Goal: Information Seeking & Learning: Find specific fact

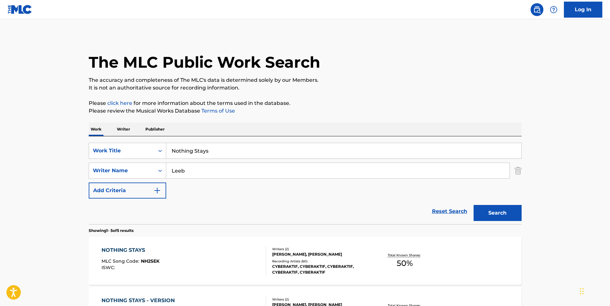
drag, startPoint x: 237, startPoint y: 152, endPoint x: 79, endPoint y: 148, distance: 158.4
click at [79, 148] on main "The MLC Public Work Search The accuracy and completeness of The MLC's data is d…" at bounding box center [305, 269] width 610 height 500
paste input "[US_STATE]"
type input "[US_STATE]"
drag, startPoint x: 225, startPoint y: 173, endPoint x: 135, endPoint y: 173, distance: 90.1
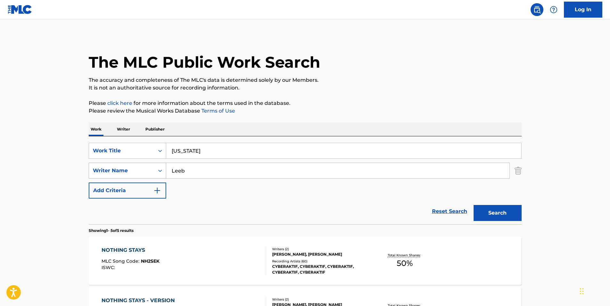
click at [135, 173] on div "SearchWithCriteriac1d7a09e-ffa7-4816-ade9-ba5cb0e3b91a Writer Name [PERSON_NAME]" at bounding box center [305, 170] width 433 height 16
paste input "[PERSON_NAME]"
click at [502, 216] on button "Search" at bounding box center [498, 213] width 48 height 16
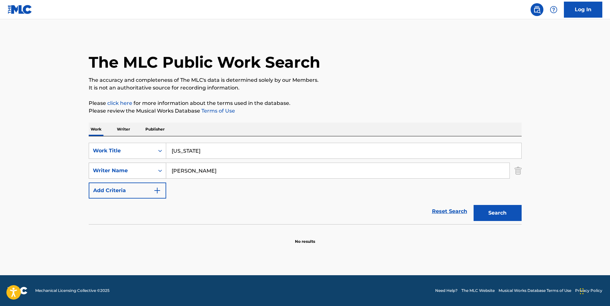
drag, startPoint x: 240, startPoint y: 171, endPoint x: 92, endPoint y: 171, distance: 147.7
click at [92, 171] on div "SearchWithCriteriac1d7a09e-ffa7-4816-ade9-ba5cb0e3b91a Writer Name [PERSON_NAME]" at bounding box center [305, 170] width 433 height 16
paste input "[PERSON_NAME]"
click at [498, 219] on button "Search" at bounding box center [498, 213] width 48 height 16
drag, startPoint x: 185, startPoint y: 170, endPoint x: 0, endPoint y: 180, distance: 185.2
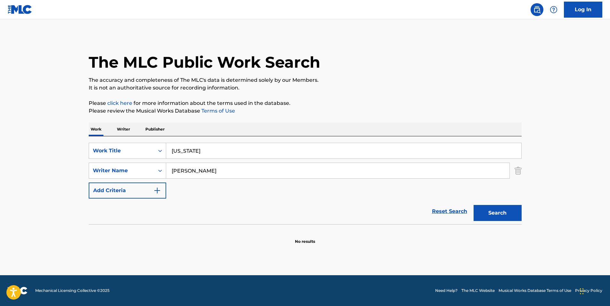
click at [0, 184] on html "Accessibility Screen-Reader Guide, Feedback, and Issue Reporting | New window 0…" at bounding box center [305, 153] width 610 height 306
type input "[PERSON_NAME]"
click at [474, 205] on button "Search" at bounding box center [498, 213] width 48 height 16
paste input "Katheter"
drag, startPoint x: 224, startPoint y: 153, endPoint x: 58, endPoint y: 159, distance: 166.1
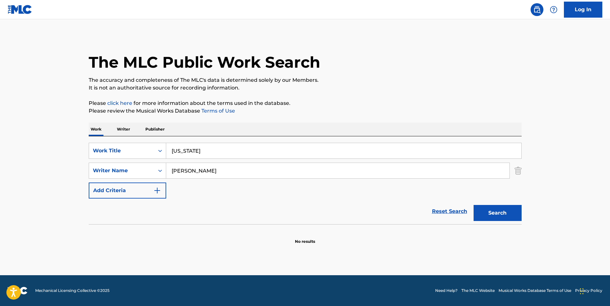
click at [63, 159] on main "The MLC Public Work Search The accuracy and completeness of The MLC's data is d…" at bounding box center [305, 147] width 610 height 256
type input "Katheter"
drag, startPoint x: 241, startPoint y: 170, endPoint x: 142, endPoint y: 168, distance: 99.4
click at [129, 172] on div "SearchWithCriteriac1d7a09e-ffa7-4816-ade9-ba5cb0e3b91a Writer Name [PERSON_NAME]" at bounding box center [305, 170] width 433 height 16
paste input "[PERSON_NAME]"
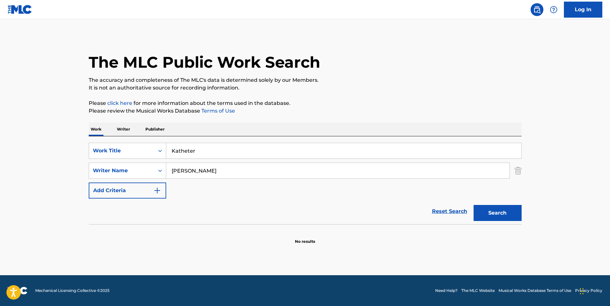
click at [311, 97] on div "The MLC Public Work Search The accuracy and completeness of The MLC's data is d…" at bounding box center [305, 139] width 449 height 209
click at [483, 207] on button "Search" at bounding box center [498, 213] width 48 height 16
drag, startPoint x: 245, startPoint y: 169, endPoint x: 149, endPoint y: 178, distance: 96.6
click at [133, 178] on div "SearchWithCriteriac1d7a09e-ffa7-4816-ade9-ba5cb0e3b91a Writer Name [PERSON_NAME]" at bounding box center [305, 170] width 433 height 16
paste input "[PERSON_NAME]"
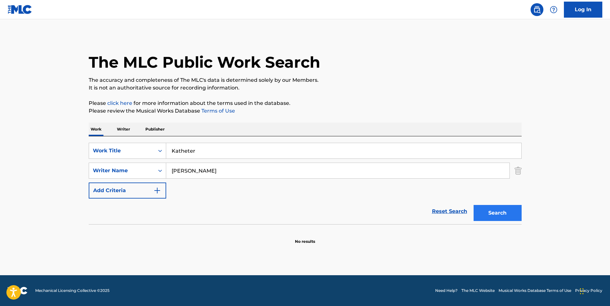
type input "[PERSON_NAME]"
click at [517, 213] on button "Search" at bounding box center [498, 213] width 48 height 16
drag, startPoint x: 222, startPoint y: 148, endPoint x: 36, endPoint y: 153, distance: 185.9
click at [61, 153] on main "The MLC Public Work Search The accuracy and completeness of The MLC's data is d…" at bounding box center [305, 147] width 610 height 256
paste input "COCK O' THE NORTH"
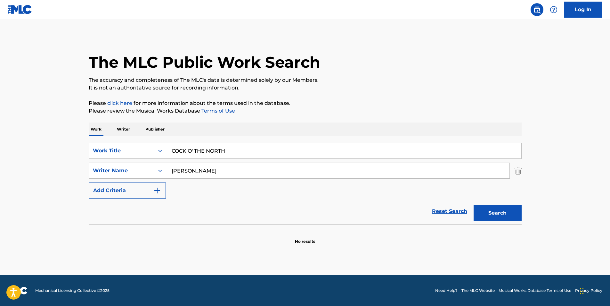
type input "COCK O' THE NORTH"
drag, startPoint x: 261, startPoint y: 167, endPoint x: 166, endPoint y: 175, distance: 95.5
click at [166, 175] on input "[PERSON_NAME]" at bounding box center [338, 170] width 344 height 15
paste input "The Drums & Pipes"
drag, startPoint x: 311, startPoint y: 102, endPoint x: 336, endPoint y: 112, distance: 26.2
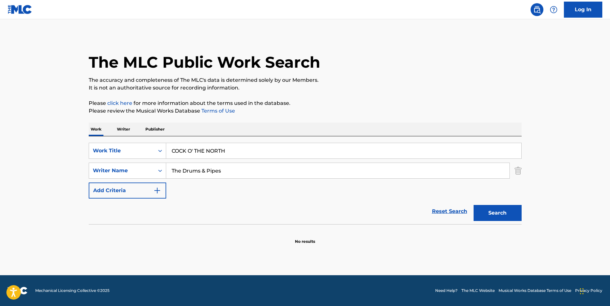
click at [312, 103] on p "Please click here for more information about the terms used in the database." at bounding box center [305, 103] width 433 height 8
drag, startPoint x: 494, startPoint y: 207, endPoint x: 502, endPoint y: 205, distance: 7.9
click at [494, 207] on button "Search" at bounding box center [498, 213] width 48 height 16
paste input "raditional"
drag, startPoint x: 257, startPoint y: 168, endPoint x: 95, endPoint y: 175, distance: 162.3
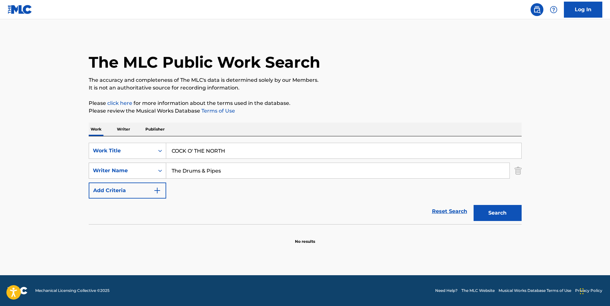
click at [94, 175] on div "SearchWithCriteriac1d7a09e-ffa7-4816-ade9-ba5cb0e3b91a Writer Name The Drums & …" at bounding box center [305, 170] width 433 height 16
click at [493, 214] on button "Search" at bounding box center [498, 213] width 48 height 16
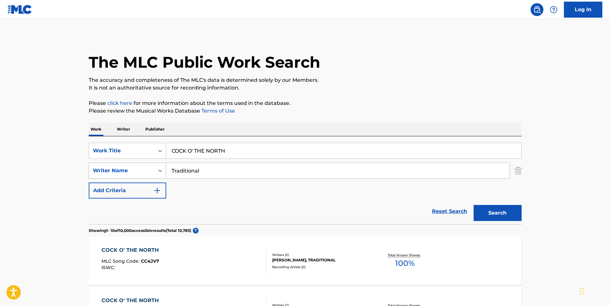
paste input "[PERSON_NAME]"
type input "[PERSON_NAME]"
click at [500, 202] on div "Search" at bounding box center [496, 211] width 51 height 26
click at [502, 214] on button "Search" at bounding box center [498, 213] width 48 height 16
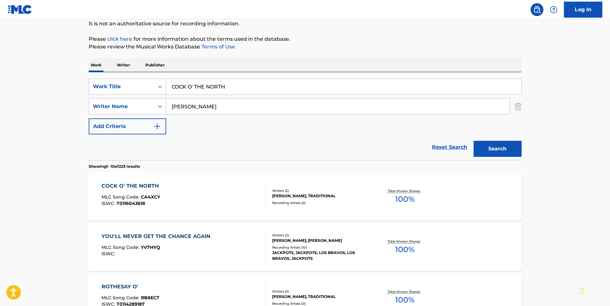
scroll to position [96, 0]
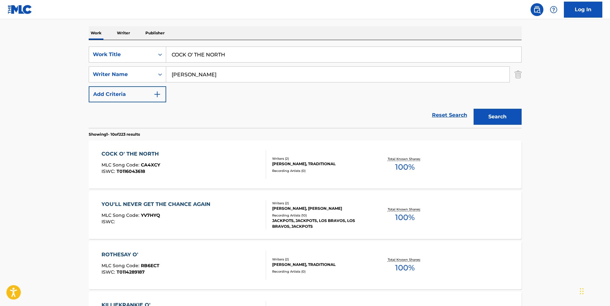
click at [154, 170] on div "ISWC : T0116043618" at bounding box center [132, 171] width 61 height 5
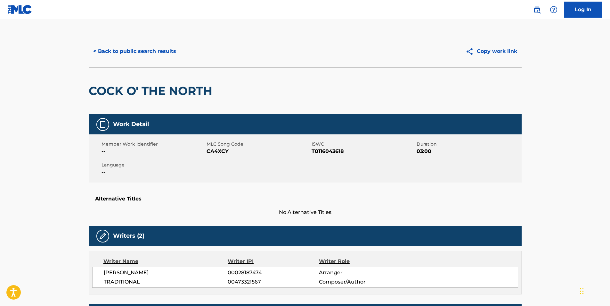
click at [219, 153] on span "CA4XCY" at bounding box center [259, 151] width 104 height 8
copy span "CA4XCY"
click at [175, 51] on button "< Back to public search results" at bounding box center [135, 51] width 92 height 16
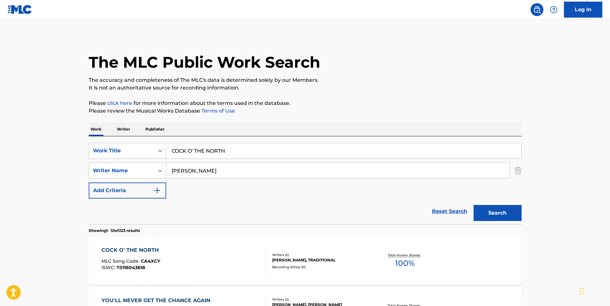
scroll to position [96, 0]
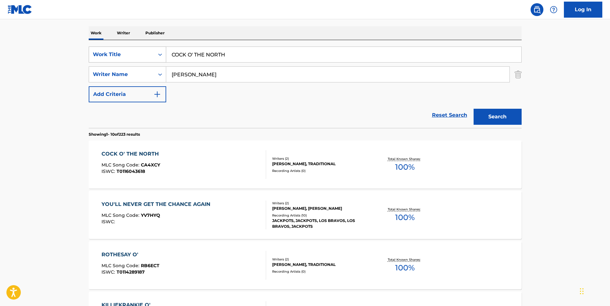
paste input "NEVER SCARED FREESTYLE"
drag, startPoint x: 248, startPoint y: 55, endPoint x: 98, endPoint y: 60, distance: 150.4
click at [99, 59] on div "SearchWithCriteriaf2736cac-d744-4597-8259-b93e08a793f5 Work Title COCK O' THE N…" at bounding box center [305, 54] width 433 height 16
type input "NEVER SCARED FREESTYLE"
paste input "tack Bundles"
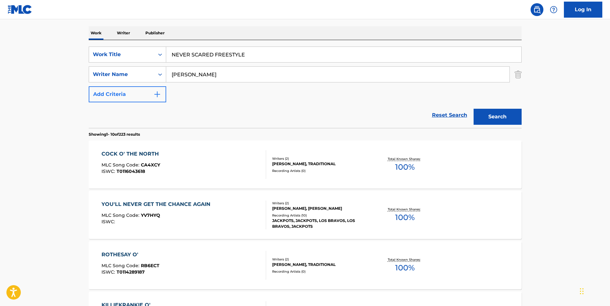
drag, startPoint x: 250, startPoint y: 76, endPoint x: 120, endPoint y: 94, distance: 130.4
click at [99, 93] on div "SearchWithCriteriaf2736cac-d744-4597-8259-b93e08a793f5 Work Title NEVER SCARED …" at bounding box center [305, 74] width 433 height 56
click at [508, 119] on button "Search" at bounding box center [498, 117] width 48 height 16
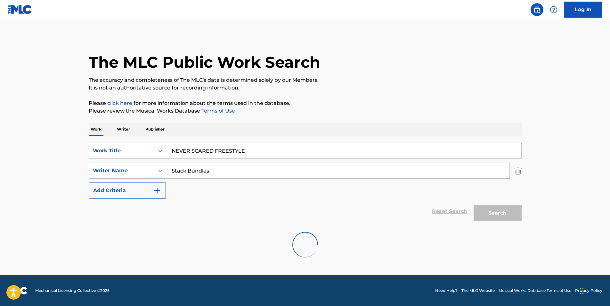
scroll to position [0, 0]
drag, startPoint x: 251, startPoint y: 174, endPoint x: 83, endPoint y: 179, distance: 167.7
click at [83, 179] on div "The MLC Public Work Search The accuracy and completeness of The MLC's data is d…" at bounding box center [305, 139] width 449 height 209
paste input "Cau2g$"
click at [503, 213] on button "Search" at bounding box center [498, 213] width 48 height 16
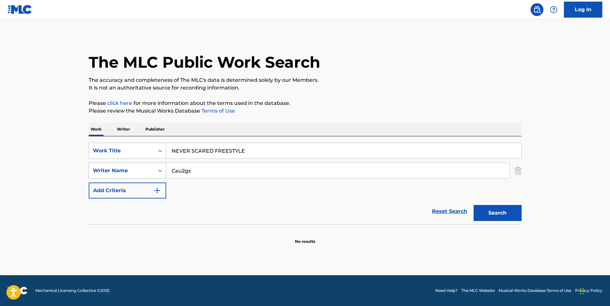
paste input "[PERSON_NAME]"
drag, startPoint x: 243, startPoint y: 174, endPoint x: 159, endPoint y: 178, distance: 84.1
click at [152, 178] on div "SearchWithCriteriac1d7a09e-ffa7-4816-ade9-ba5cb0e3b91a Writer Name Cau2gs" at bounding box center [305, 170] width 433 height 16
click at [196, 170] on input "[PERSON_NAME]" at bounding box center [338, 170] width 344 height 15
click at [197, 169] on input "[PERSON_NAME]" at bounding box center [338, 170] width 344 height 15
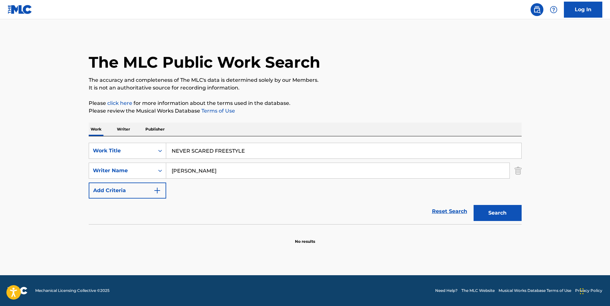
drag, startPoint x: 197, startPoint y: 169, endPoint x: 253, endPoint y: 175, distance: 55.4
click at [253, 175] on input "[PERSON_NAME]" at bounding box center [338, 170] width 344 height 15
click at [474, 205] on button "Search" at bounding box center [498, 213] width 48 height 16
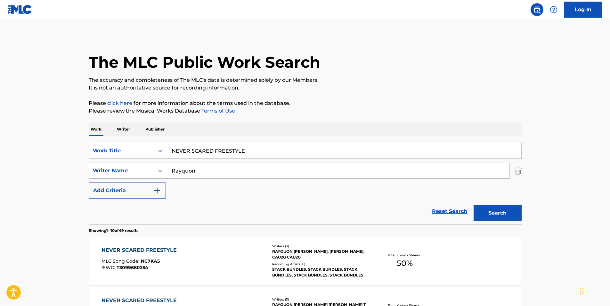
scroll to position [64, 0]
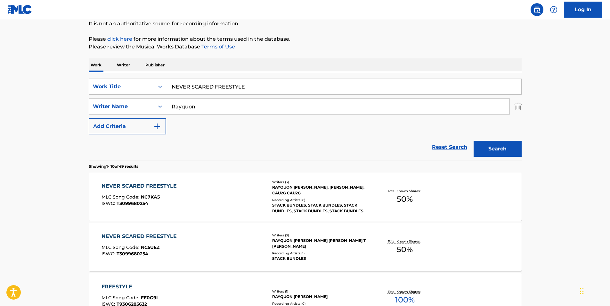
drag, startPoint x: 235, startPoint y: 104, endPoint x: 151, endPoint y: 117, distance: 84.7
click at [151, 117] on div "SearchWithCriteriaf2736cac-d744-4597-8259-b93e08a793f5 Work Title NEVER SCARED …" at bounding box center [305, 107] width 433 height 56
paste input "[PERSON_NAME]"
type input "[PERSON_NAME]"
click at [483, 147] on button "Search" at bounding box center [498, 149] width 48 height 16
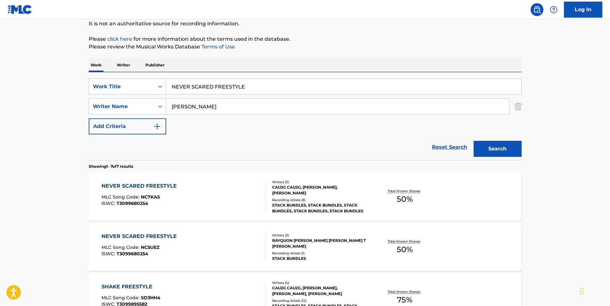
scroll to position [160, 0]
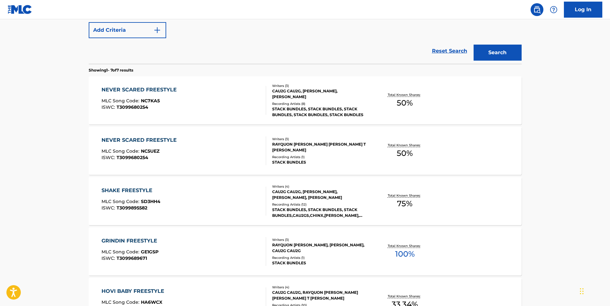
click at [197, 102] on div "NEVER SCARED FREESTYLE MLC Song Code : NC7KA5 ISWC : T3099680254" at bounding box center [184, 100] width 165 height 29
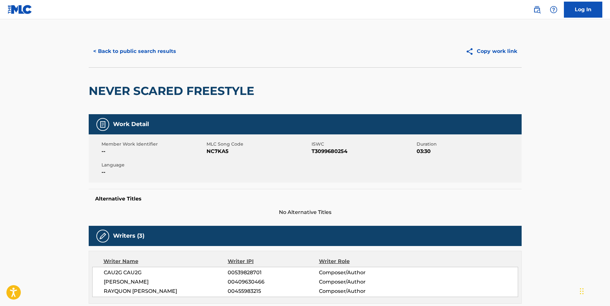
click at [221, 153] on span "NC7KA5" at bounding box center [259, 151] width 104 height 8
copy span "NC7KA5"
click at [148, 47] on button "< Back to public search results" at bounding box center [135, 51] width 92 height 16
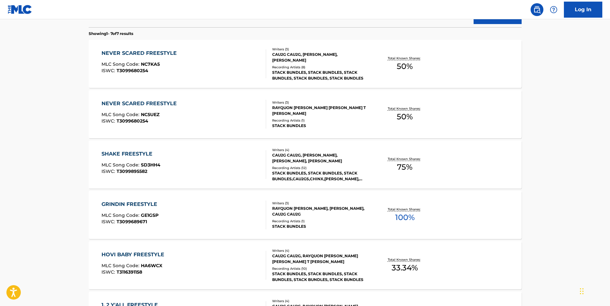
click at [148, 125] on div "NEVER SCARED FREESTYLE MLC Song Code : NC5UEZ ISWC : T3099680254" at bounding box center [141, 114] width 79 height 29
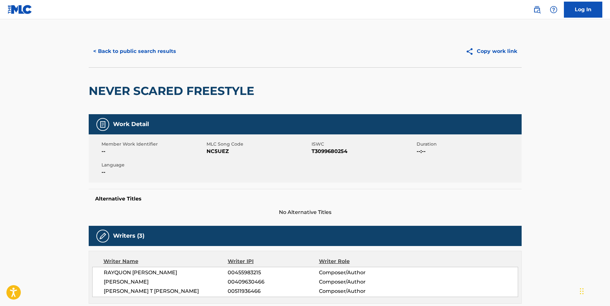
click at [212, 152] on span "NC5UEZ" at bounding box center [259, 151] width 104 height 8
copy span "NC5UEZ"
click at [145, 50] on button "< Back to public search results" at bounding box center [135, 51] width 92 height 16
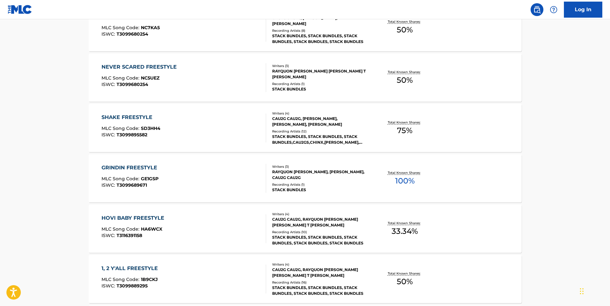
scroll to position [73, 0]
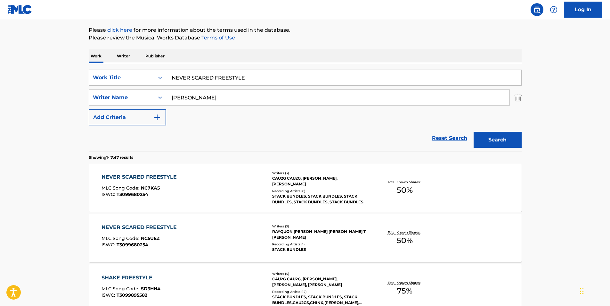
drag, startPoint x: 263, startPoint y: 85, endPoint x: 52, endPoint y: 102, distance: 211.9
click at [63, 98] on main "The MLC Public Work Search The accuracy and completeness of The MLC's data is d…" at bounding box center [305, 246] width 610 height 601
paste input "Expression"
type input "Expression"
click at [29, 112] on main "The MLC Public Work Search The accuracy and completeness of The MLC's data is d…" at bounding box center [305, 246] width 610 height 601
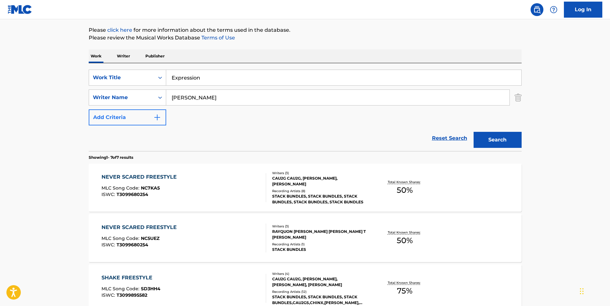
paste input "mylan"
drag, startPoint x: 220, startPoint y: 98, endPoint x: 149, endPoint y: 115, distance: 73.1
click at [138, 115] on div "SearchWithCriteriaf2736cac-d744-4597-8259-b93e08a793f5 Work Title Expression Se…" at bounding box center [305, 98] width 433 height 56
click at [495, 135] on button "Search" at bounding box center [498, 140] width 48 height 16
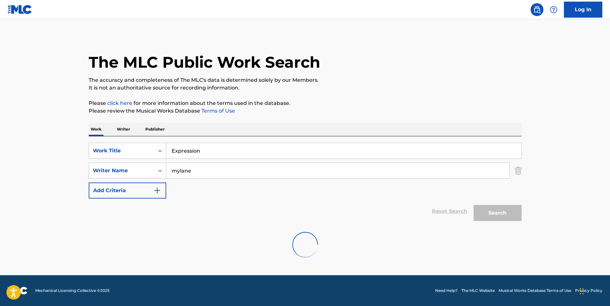
scroll to position [0, 0]
paste input "[PERSON_NAME]"
drag, startPoint x: 225, startPoint y: 166, endPoint x: 190, endPoint y: 173, distance: 36.1
click at [109, 174] on div "SearchWithCriteriac1d7a09e-ffa7-4816-ade9-ba5cb0e3b91a Writer Name mylane" at bounding box center [305, 170] width 433 height 16
click at [481, 208] on button "Search" at bounding box center [498, 213] width 48 height 16
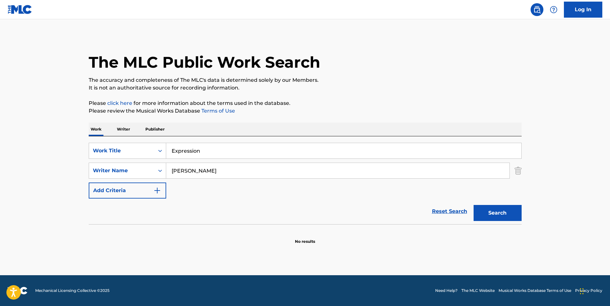
click at [205, 173] on input "[PERSON_NAME]" at bounding box center [338, 170] width 344 height 15
click at [474, 205] on button "Search" at bounding box center [498, 213] width 48 height 16
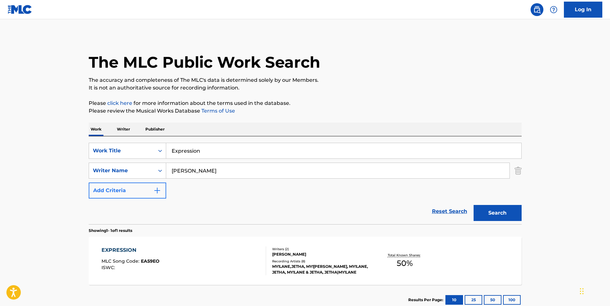
drag, startPoint x: 236, startPoint y: 168, endPoint x: 142, endPoint y: 188, distance: 96.0
click at [142, 188] on div "SearchWithCriteriaf2736cac-d744-4597-8259-b93e08a793f5 Work Title Expression Se…" at bounding box center [305, 171] width 433 height 56
paste input "[PERSON_NAME]"
type input "[PERSON_NAME]"
click at [369, 94] on div "The MLC Public Work Search The accuracy and completeness of The MLC's data is d…" at bounding box center [305, 174] width 449 height 279
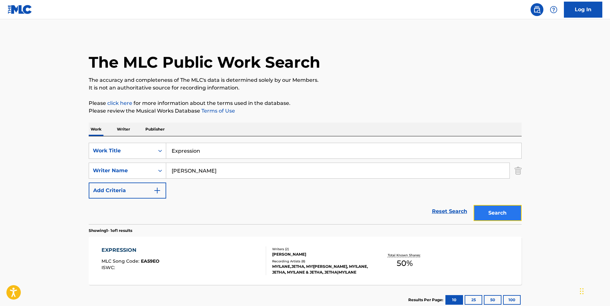
click at [507, 217] on button "Search" at bounding box center [498, 213] width 48 height 16
click at [176, 262] on div "EXPRESSION MLC Song Code : EA59EO ISWC :" at bounding box center [184, 260] width 165 height 29
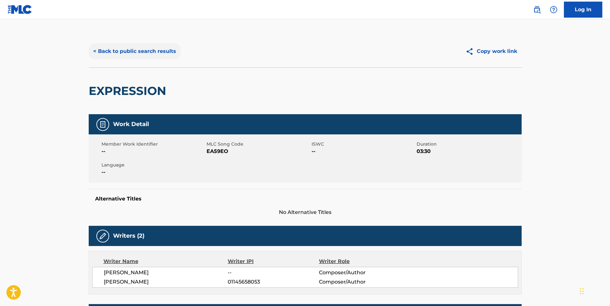
click at [109, 53] on button "< Back to public search results" at bounding box center [135, 51] width 92 height 16
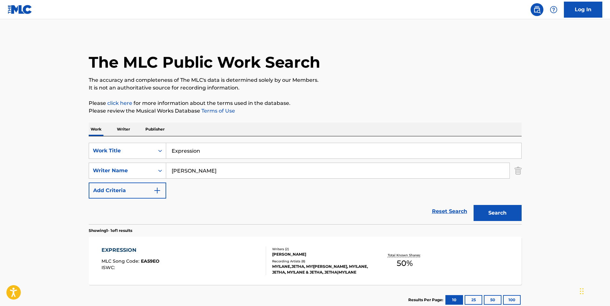
drag, startPoint x: 212, startPoint y: 144, endPoint x: 6, endPoint y: 142, distance: 206.4
click at [4, 144] on main "The MLC Public Work Search The accuracy and completeness of The MLC's data is d…" at bounding box center [305, 168] width 610 height 299
paste input "Komm Ma Mit"
type input "Komm Ma Mit"
click at [527, 43] on div "The MLC Public Work Search The accuracy and completeness of The MLC's data is d…" at bounding box center [305, 174] width 449 height 279
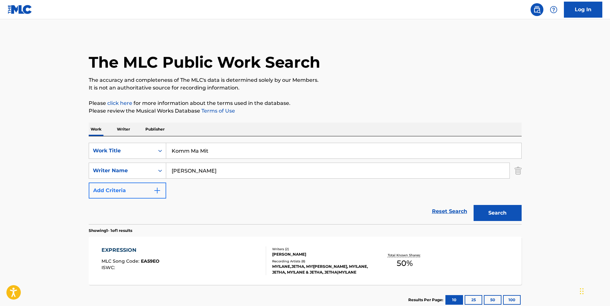
paste input "[PERSON_NAME]"
drag, startPoint x: 210, startPoint y: 178, endPoint x: 132, endPoint y: 186, distance: 78.6
click at [132, 186] on div "SearchWithCriteriaf2736cac-d744-4597-8259-b93e08a793f5 Work Title Komm Ma Mit S…" at bounding box center [305, 171] width 433 height 56
click at [509, 212] on button "Search" at bounding box center [498, 213] width 48 height 16
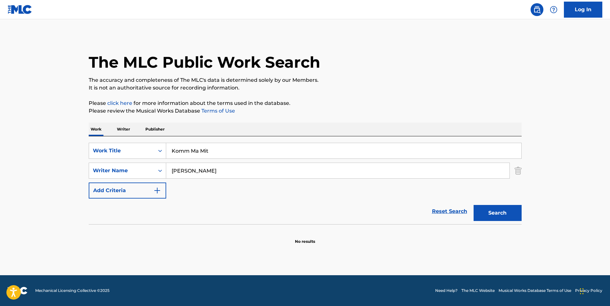
paste input "[PERSON_NAME]"
type input "[PERSON_NAME]"
click at [502, 217] on button "Search" at bounding box center [498, 213] width 48 height 16
paste input "Ticktack"
drag, startPoint x: 213, startPoint y: 151, endPoint x: 120, endPoint y: 151, distance: 92.9
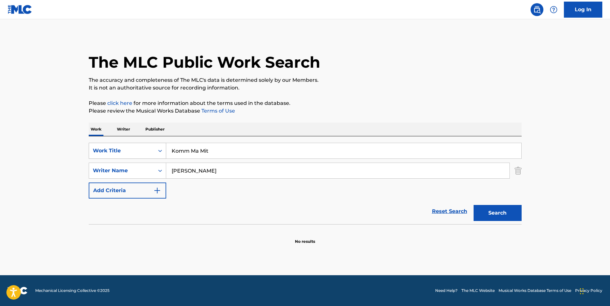
click at [120, 151] on div "SearchWithCriteriaf2736cac-d744-4597-8259-b93e08a793f5 Work Title Komm Ma Mit" at bounding box center [305, 151] width 433 height 16
type input "Ticktack"
drag, startPoint x: 242, startPoint y: 176, endPoint x: 297, endPoint y: 110, distance: 86.5
click at [110, 179] on div "SearchWithCriteriaf2736cac-d744-4597-8259-b93e08a793f5 Work Title Ticktack Sear…" at bounding box center [305, 171] width 433 height 56
paste input "[PERSON_NAME]"
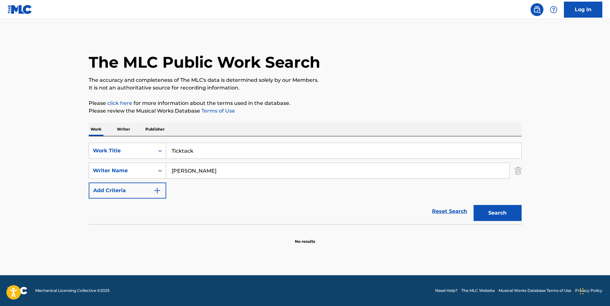
drag, startPoint x: 297, startPoint y: 110, endPoint x: 402, endPoint y: 111, distance: 104.5
click at [298, 110] on p "Please review the Musical Works Database Terms of Use" at bounding box center [305, 111] width 433 height 8
click at [518, 217] on button "Search" at bounding box center [498, 213] width 48 height 16
drag, startPoint x: 247, startPoint y: 169, endPoint x: 149, endPoint y: 183, distance: 99.3
click at [149, 183] on div "SearchWithCriteriaf2736cac-d744-4597-8259-b93e08a793f5 Work Title Ticktack Sear…" at bounding box center [305, 171] width 433 height 56
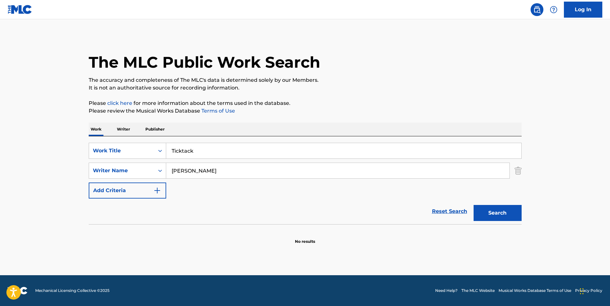
click at [346, 74] on div "The MLC Public Work Search" at bounding box center [305, 58] width 433 height 47
drag, startPoint x: 218, startPoint y: 169, endPoint x: 79, endPoint y: 171, distance: 138.5
click at [93, 171] on div "SearchWithCriteriac1d7a09e-ffa7-4816-ade9-ba5cb0e3b91a Writer Name [PERSON_NAME]" at bounding box center [305, 170] width 433 height 16
paste input "[PERSON_NAME]"
type input "[PERSON_NAME]"
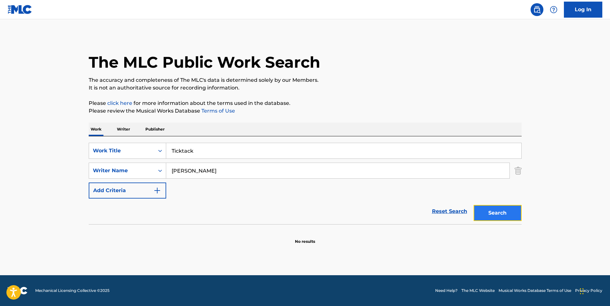
click at [478, 215] on button "Search" at bounding box center [498, 213] width 48 height 16
